Goal: Transaction & Acquisition: Purchase product/service

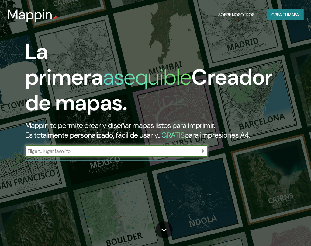
click at [276, 18] on font "Crea tu" at bounding box center [280, 15] width 16 height 8
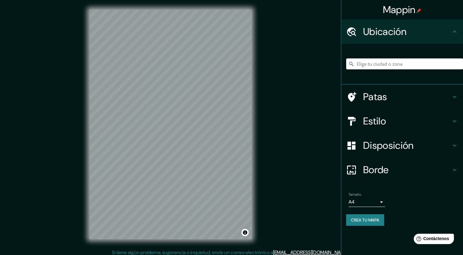
click at [316, 66] on input "Elige tu ciudad o zona" at bounding box center [404, 63] width 117 height 11
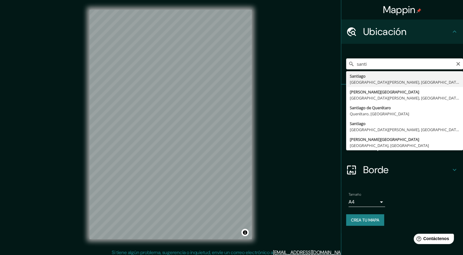
type input "[GEOGRAPHIC_DATA], [GEOGRAPHIC_DATA][PERSON_NAME], [GEOGRAPHIC_DATA]"
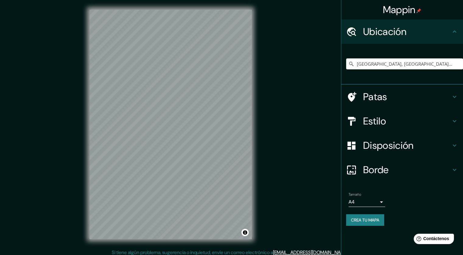
click at [316, 130] on div "Estilo" at bounding box center [402, 121] width 122 height 24
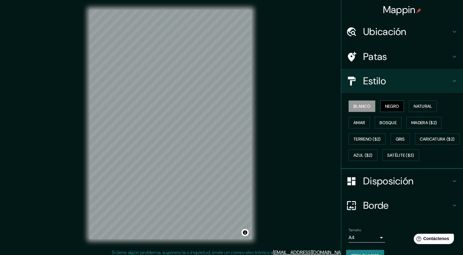
click at [316, 104] on font "Negro" at bounding box center [392, 105] width 14 height 5
click at [316, 104] on font "Natural" at bounding box center [423, 105] width 18 height 5
click at [316, 79] on h4 "Estilo" at bounding box center [407, 81] width 88 height 12
click at [316, 54] on icon at bounding box center [454, 56] width 7 height 7
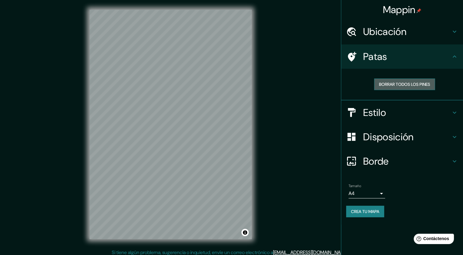
click at [316, 82] on font "Borrar todos los pines" at bounding box center [404, 84] width 51 height 5
drag, startPoint x: 170, startPoint y: 112, endPoint x: 175, endPoint y: 111, distance: 5.8
click at [175, 111] on div at bounding box center [176, 112] width 5 height 5
click at [316, 84] on font "Borrar todos los pines" at bounding box center [404, 84] width 51 height 5
click at [316, 159] on h4 "Borde" at bounding box center [407, 161] width 88 height 12
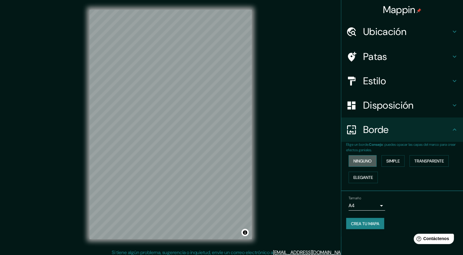
click at [316, 165] on button "Ninguno" at bounding box center [363, 161] width 28 height 12
click at [316, 159] on font "Simple" at bounding box center [392, 160] width 13 height 5
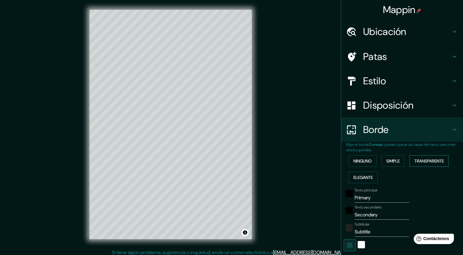
click at [316, 157] on font "Transparente" at bounding box center [429, 161] width 30 height 8
click at [316, 177] on font "Elegante" at bounding box center [362, 177] width 19 height 5
click at [316, 164] on font "Ninguno" at bounding box center [362, 161] width 18 height 8
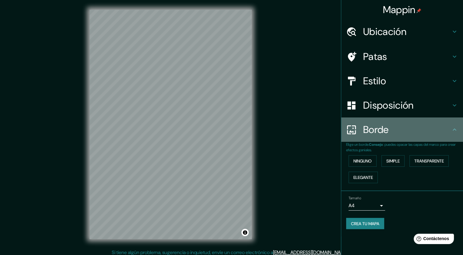
drag, startPoint x: 387, startPoint y: 131, endPoint x: 392, endPoint y: 126, distance: 6.7
click at [316, 131] on font "Borde" at bounding box center [376, 129] width 26 height 13
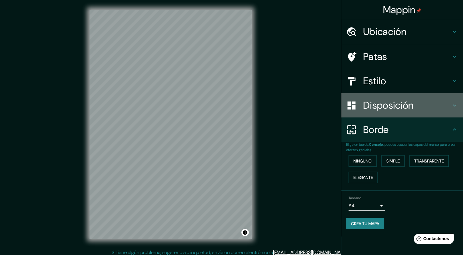
click at [316, 109] on font "Disposición" at bounding box center [388, 105] width 50 height 13
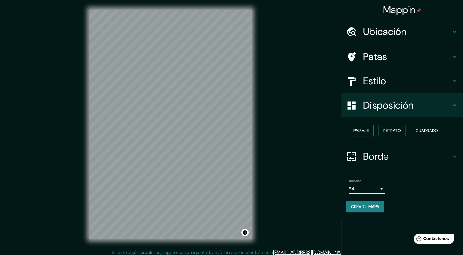
click at [316, 134] on button "Paisaje" at bounding box center [361, 131] width 25 height 12
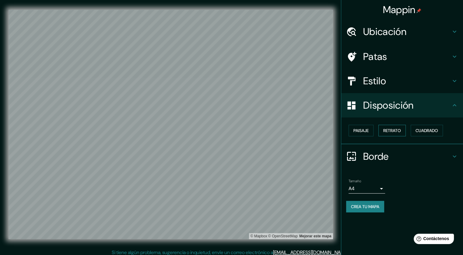
click at [316, 132] on font "Retrato" at bounding box center [392, 130] width 18 height 5
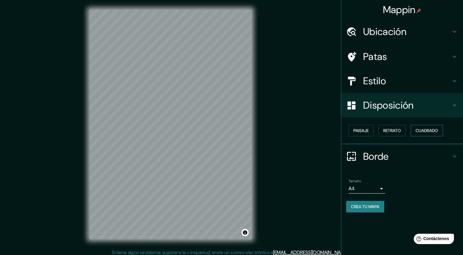
click at [316, 125] on button "Cuadrado" at bounding box center [427, 131] width 32 height 12
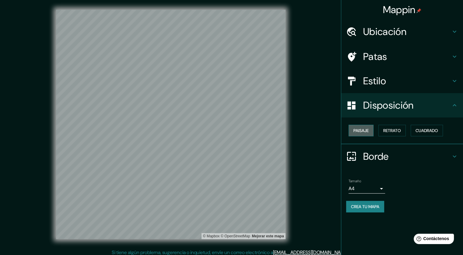
click at [316, 133] on font "Paisaje" at bounding box center [360, 131] width 15 height 8
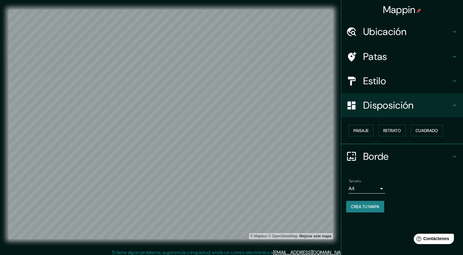
click at [316, 140] on div "Paisaje Retrato Cuadrado" at bounding box center [402, 130] width 122 height 27
click at [316, 136] on div "Paisaje Retrato Cuadrado" at bounding box center [404, 130] width 117 height 16
click at [316, 127] on font "Retrato" at bounding box center [392, 131] width 18 height 8
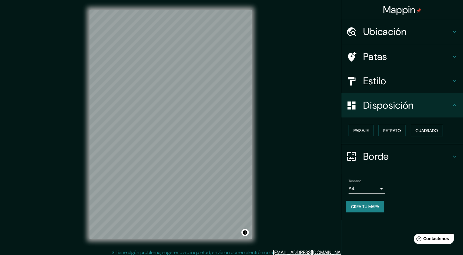
click at [316, 133] on font "Cuadrado" at bounding box center [426, 131] width 23 height 8
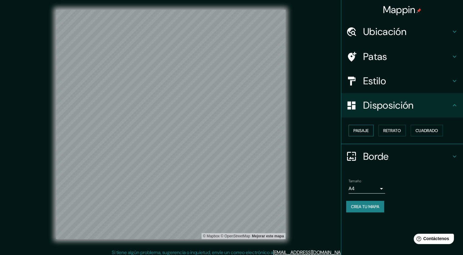
click at [316, 133] on button "Paisaje" at bounding box center [361, 131] width 25 height 12
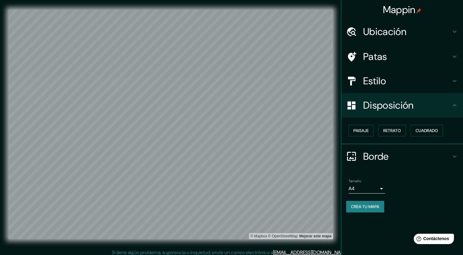
click at [316, 124] on div "Paisaje Retrato Cuadrado" at bounding box center [404, 130] width 117 height 16
click at [316, 131] on font "Retrato" at bounding box center [392, 130] width 18 height 5
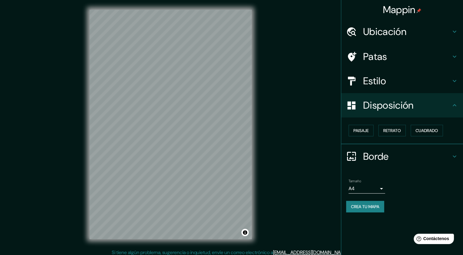
click at [316, 153] on font "Borde" at bounding box center [376, 156] width 26 height 13
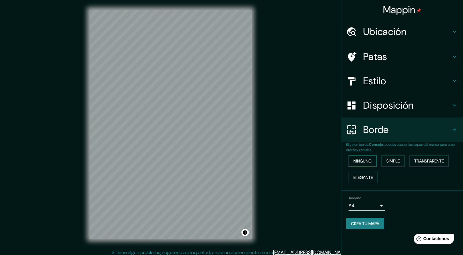
click at [316, 165] on button "Ninguno" at bounding box center [363, 161] width 28 height 12
drag, startPoint x: 394, startPoint y: 160, endPoint x: 425, endPoint y: 159, distance: 30.5
click at [316, 160] on font "Simple" at bounding box center [392, 160] width 13 height 5
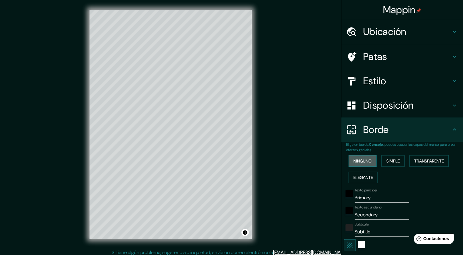
click at [316, 161] on button "Ninguno" at bounding box center [363, 161] width 28 height 12
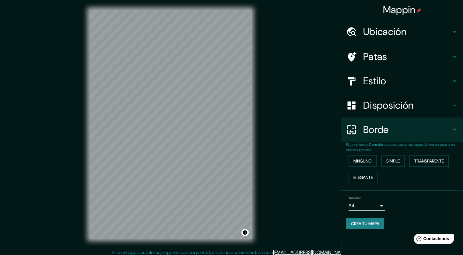
click at [316, 208] on body "Mappin Ubicación [GEOGRAPHIC_DATA], [GEOGRAPHIC_DATA][PERSON_NAME], [GEOGRAPHIC…" at bounding box center [231, 127] width 463 height 255
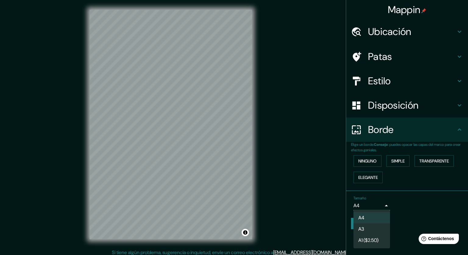
click at [316, 227] on li "A3" at bounding box center [371, 228] width 37 height 11
type input "a4"
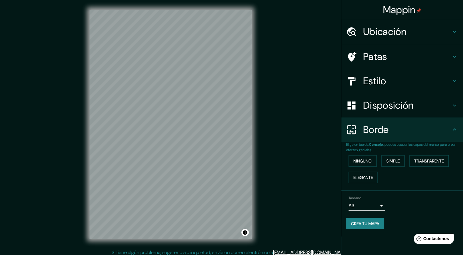
click at [316, 33] on h4 "Ubicación" at bounding box center [407, 32] width 88 height 12
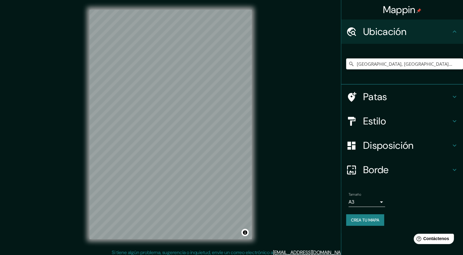
click at [316, 33] on h4 "Ubicación" at bounding box center [407, 32] width 88 height 12
click at [316, 118] on h4 "Estilo" at bounding box center [407, 121] width 88 height 12
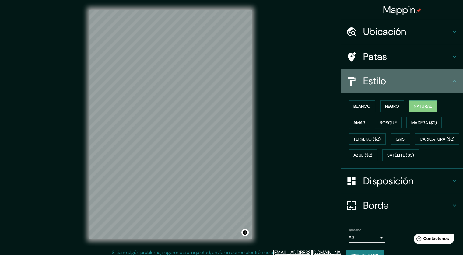
click at [316, 89] on div "Estilo" at bounding box center [402, 81] width 122 height 24
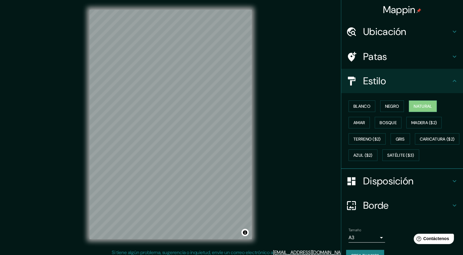
click at [316, 79] on div "Estilo" at bounding box center [402, 81] width 122 height 24
click at [316, 80] on icon at bounding box center [454, 80] width 7 height 7
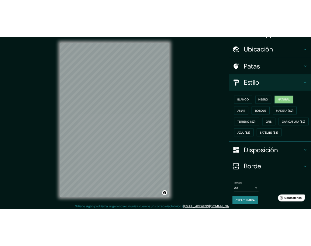
scroll to position [4, 0]
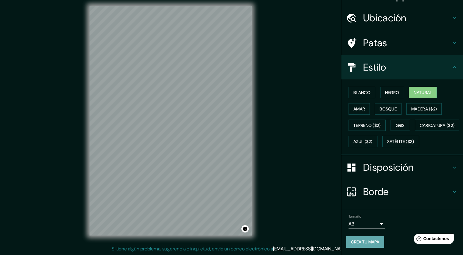
click at [316, 245] on font "Crea tu mapa" at bounding box center [365, 242] width 28 height 8
